Goal: Transaction & Acquisition: Purchase product/service

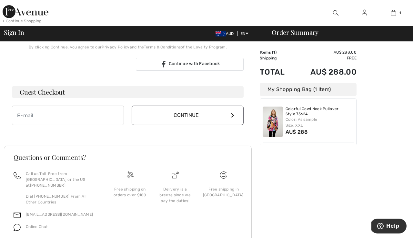
scroll to position [159, 0]
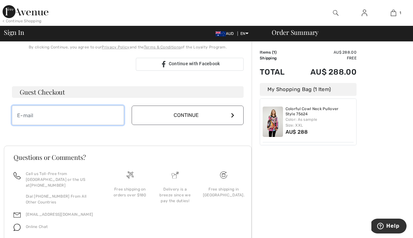
click at [17, 116] on input "email" at bounding box center [68, 115] width 112 height 19
type input "diannejayne.t@gmail.com"
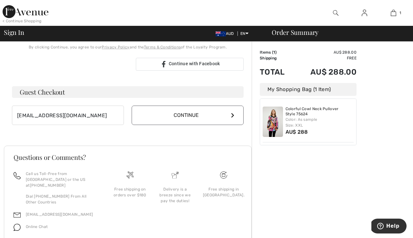
click at [233, 117] on icon at bounding box center [232, 115] width 3 height 5
click at [233, 114] on icon at bounding box center [232, 115] width 3 height 5
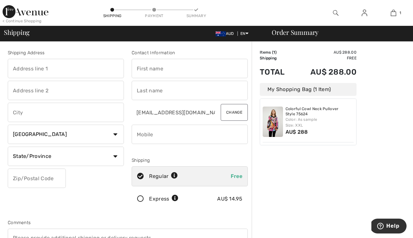
click at [12, 67] on input "text" at bounding box center [66, 68] width 116 height 19
type input "7 daran way"
click at [12, 88] on input "text" at bounding box center [66, 90] width 116 height 19
type input "byford"
click at [14, 111] on input "text" at bounding box center [66, 112] width 116 height 19
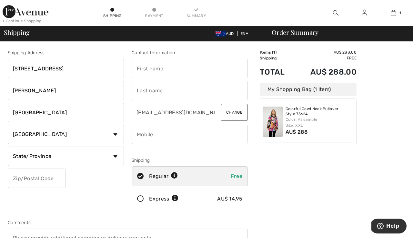
type input "perth"
select select "AU"
click at [15, 177] on input "text" at bounding box center [37, 178] width 58 height 19
type input "6122"
click at [137, 67] on input "text" at bounding box center [190, 68] width 116 height 19
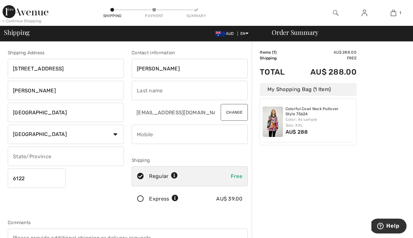
type input "dianne"
click at [135, 91] on input "text" at bounding box center [190, 90] width 116 height 19
type input "tirkot"
click at [136, 137] on input "phone" at bounding box center [190, 134] width 116 height 19
type input "0413859711"
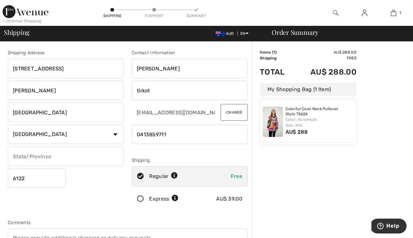
click at [141, 175] on icon at bounding box center [140, 176] width 17 height 7
radio input "true"
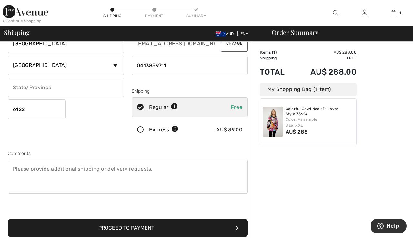
scroll to position [70, 0]
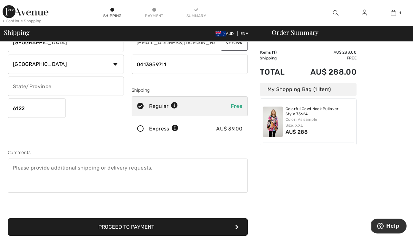
click at [170, 229] on button "Proceed to Payment" at bounding box center [128, 226] width 240 height 17
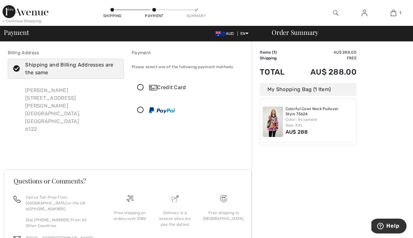
click at [16, 68] on icon at bounding box center [16, 69] width 17 height 7
click at [114, 68] on input "Shipping and Billing Addresses are the same" at bounding box center [116, 68] width 4 height 19
checkbox input "false"
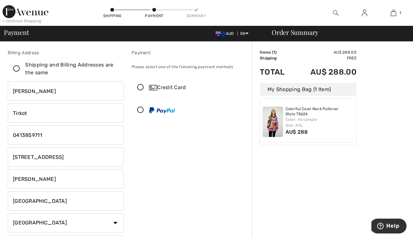
click at [140, 87] on icon at bounding box center [140, 87] width 17 height 7
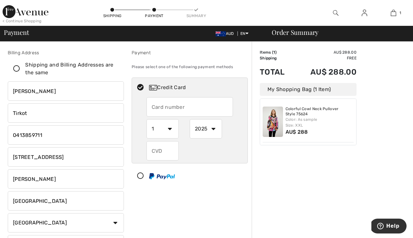
click at [151, 108] on input "text" at bounding box center [190, 106] width 87 height 19
type input "5163610090733310"
type input "51636102"
select select "9"
click at [176, 107] on input "51636102" at bounding box center [190, 106] width 87 height 19
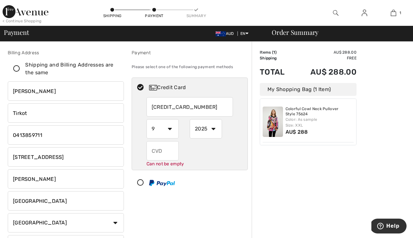
type input "5163610203787484"
click at [151, 150] on input "text" at bounding box center [163, 150] width 32 height 19
type input "652"
click at [193, 159] on div "652" at bounding box center [190, 150] width 87 height 19
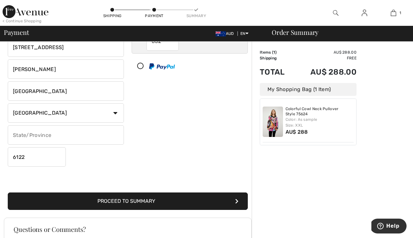
scroll to position [116, 0]
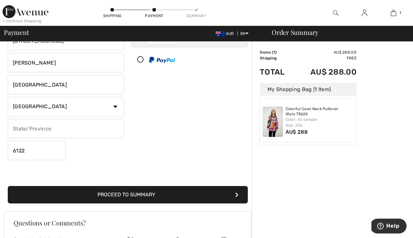
click at [237, 195] on icon "submit" at bounding box center [236, 194] width 3 height 5
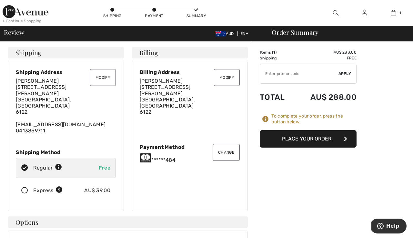
click at [347, 138] on icon "button" at bounding box center [345, 138] width 3 height 5
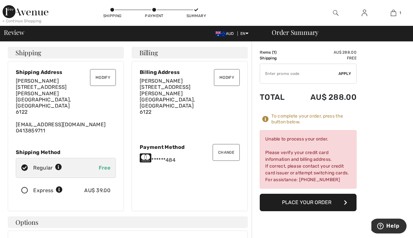
click at [148, 154] on icon at bounding box center [146, 158] width 12 height 10
click at [229, 146] on button "Change" at bounding box center [226, 152] width 27 height 17
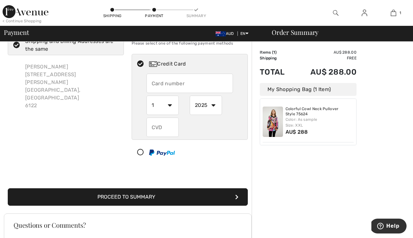
click at [151, 81] on input "text" at bounding box center [190, 83] width 87 height 19
radio input "true"
type input "5163610090733310"
click at [198, 82] on input "5163610090733310" at bounding box center [190, 83] width 87 height 19
click at [201, 83] on input "5163610090733310" at bounding box center [190, 83] width 87 height 19
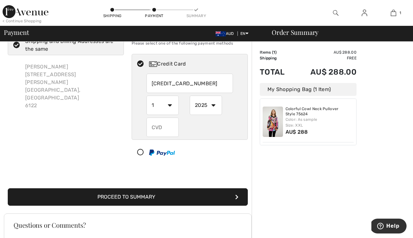
radio input "true"
type input "5"
type input "5163610203787484"
select select "9"
type input "652"
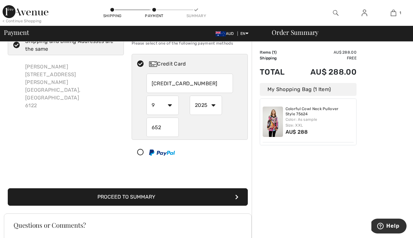
click at [236, 197] on icon "submit" at bounding box center [236, 196] width 3 height 5
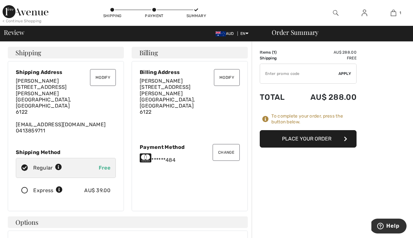
click at [346, 139] on icon "button" at bounding box center [345, 138] width 3 height 5
